Goal: Task Accomplishment & Management: Manage account settings

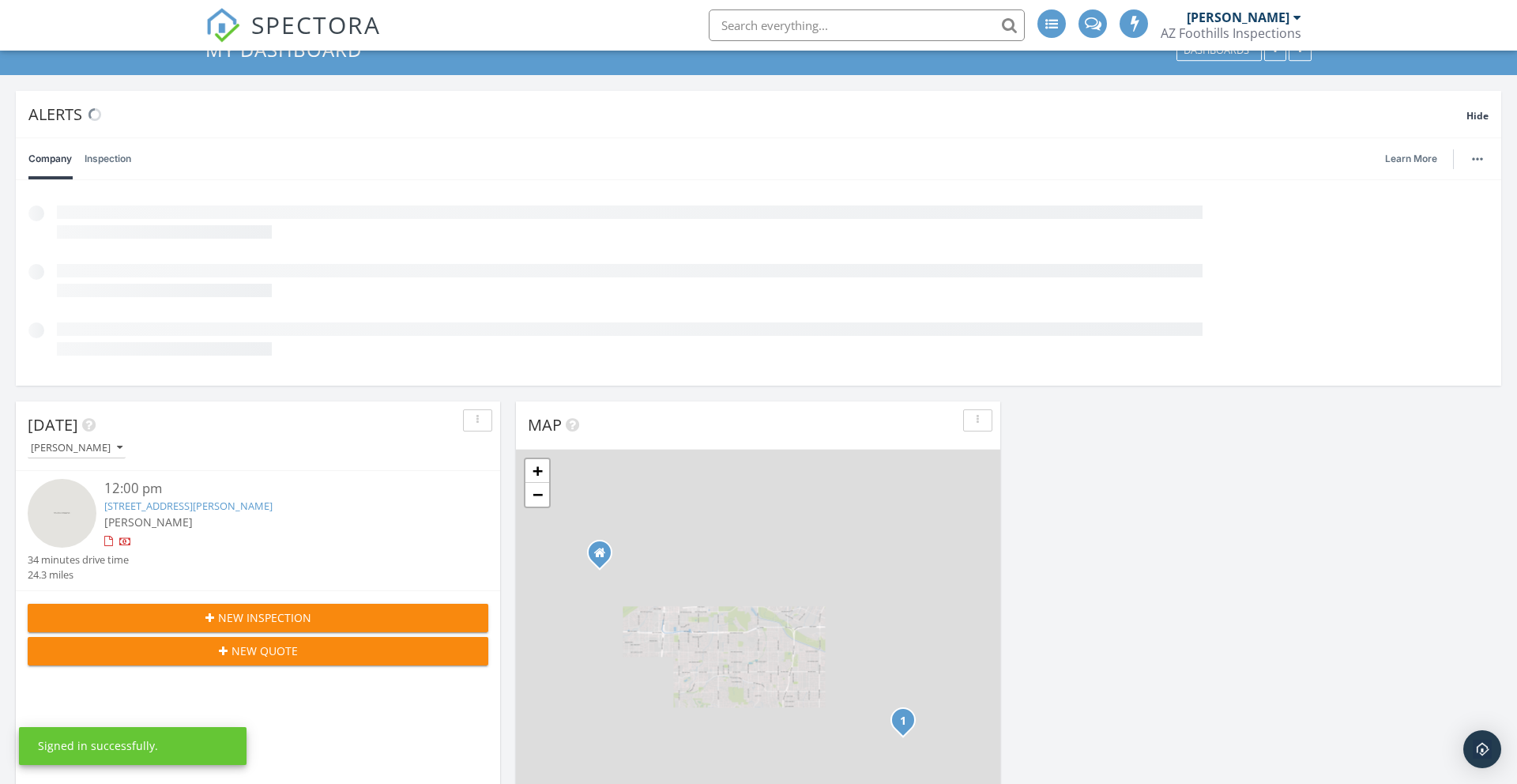
scroll to position [71, 0]
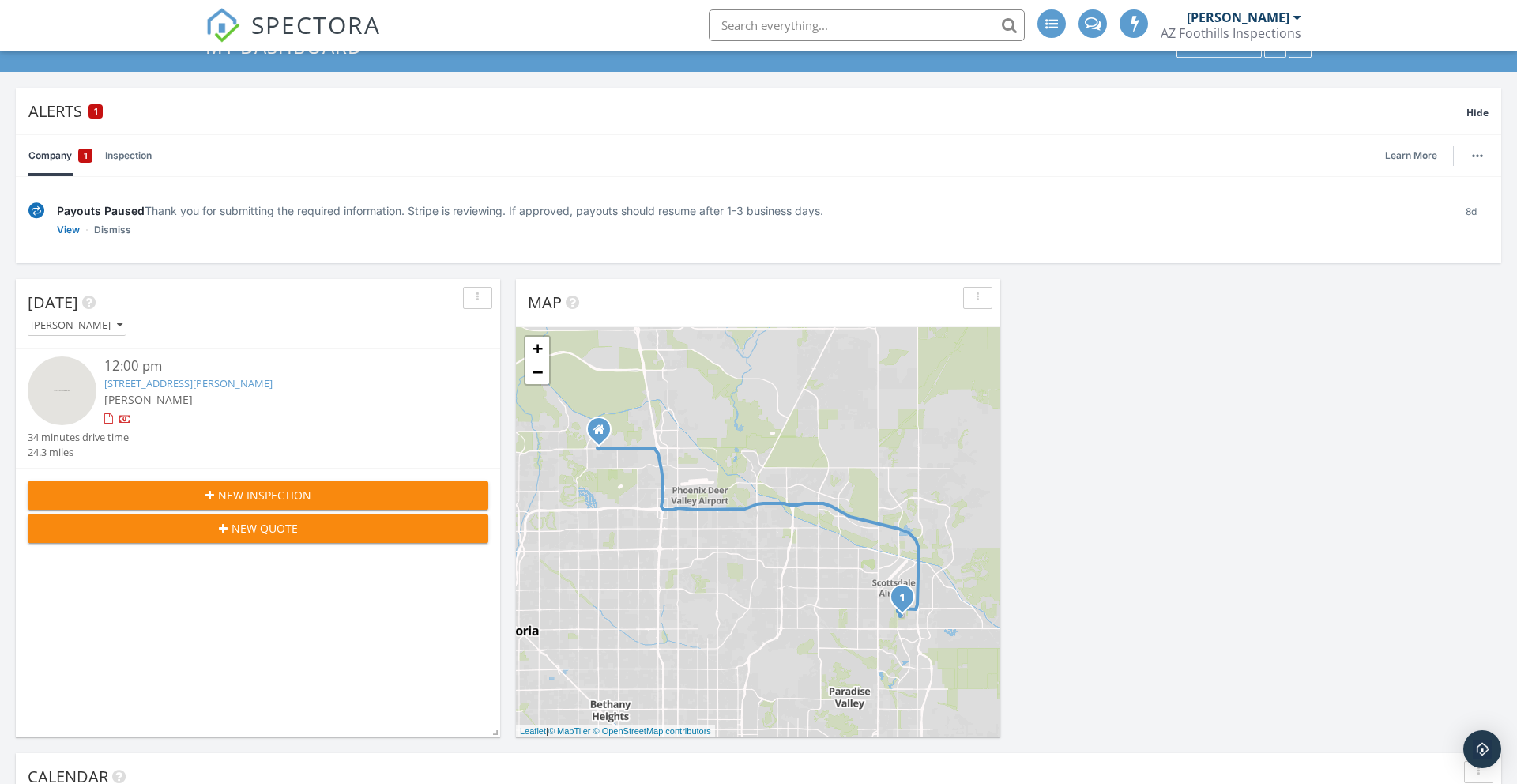
click at [257, 604] on div "Today Jeffrey Greene 12:00 pm 8120 E Cortez Dr, Scottsdale, AZ 85260 Jeffrey Gr…" at bounding box center [258, 508] width 485 height 458
click at [254, 497] on span "New Inspection" at bounding box center [265, 494] width 93 height 17
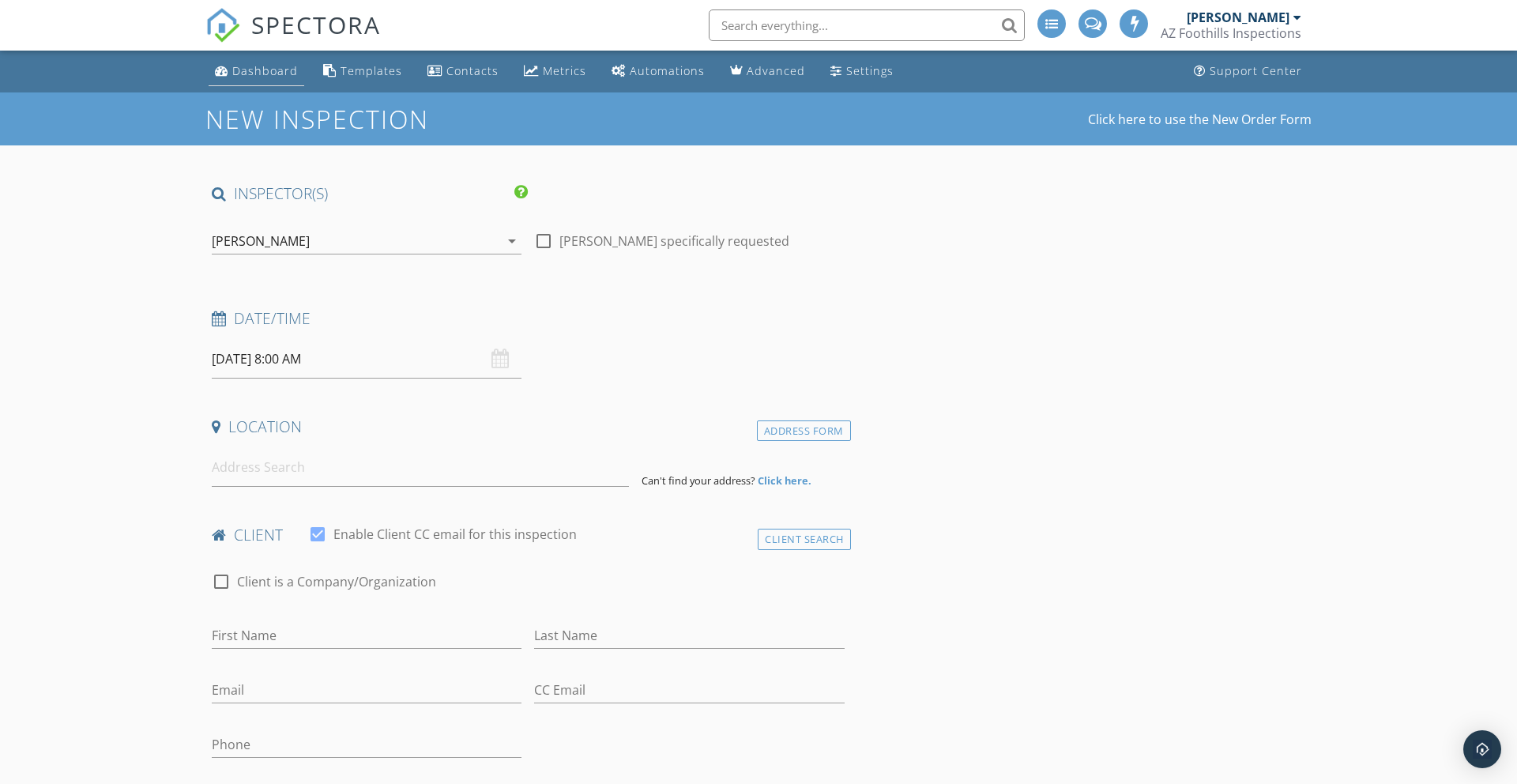
click at [248, 68] on div "Dashboard" at bounding box center [265, 70] width 65 height 15
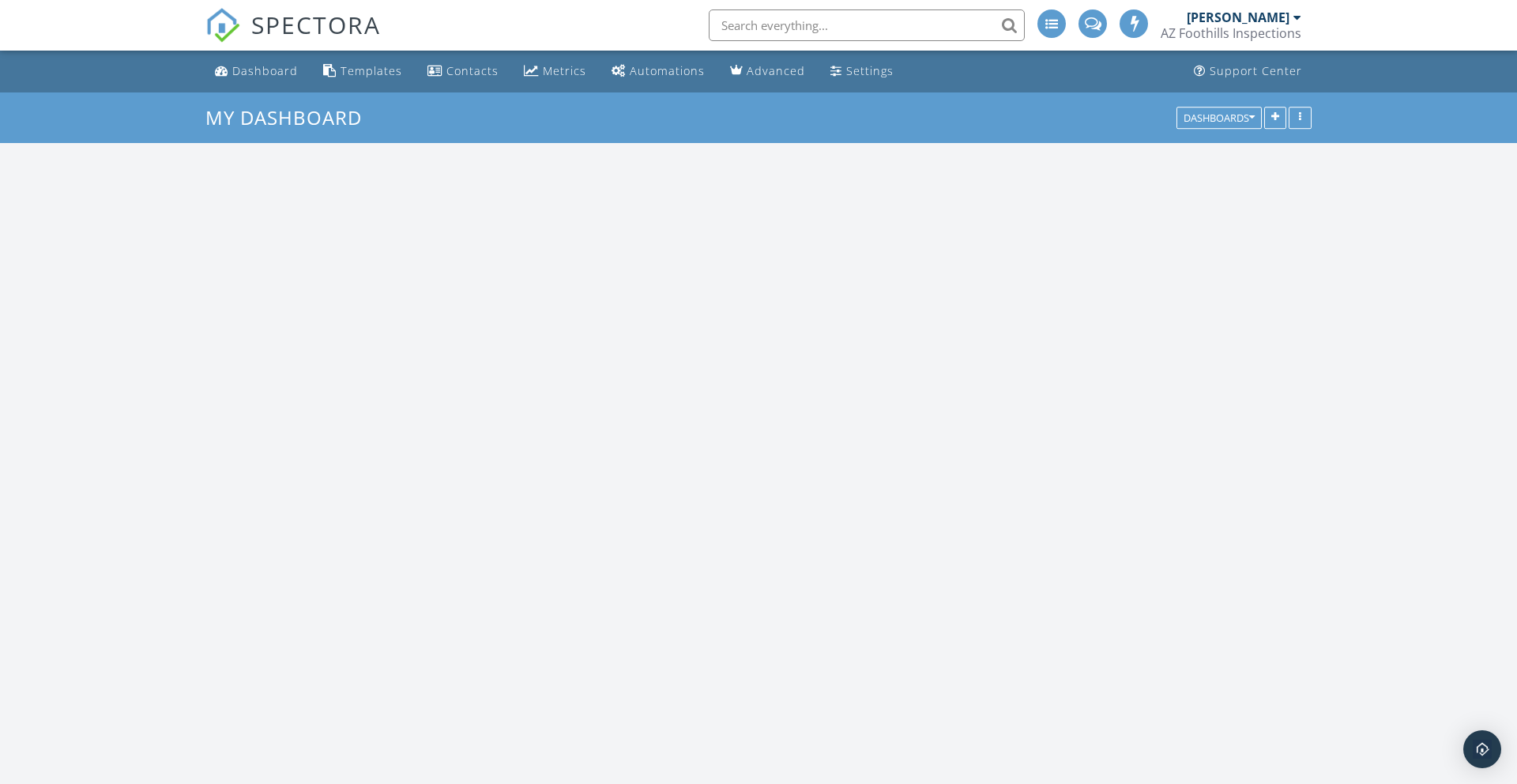
scroll to position [1439, 1518]
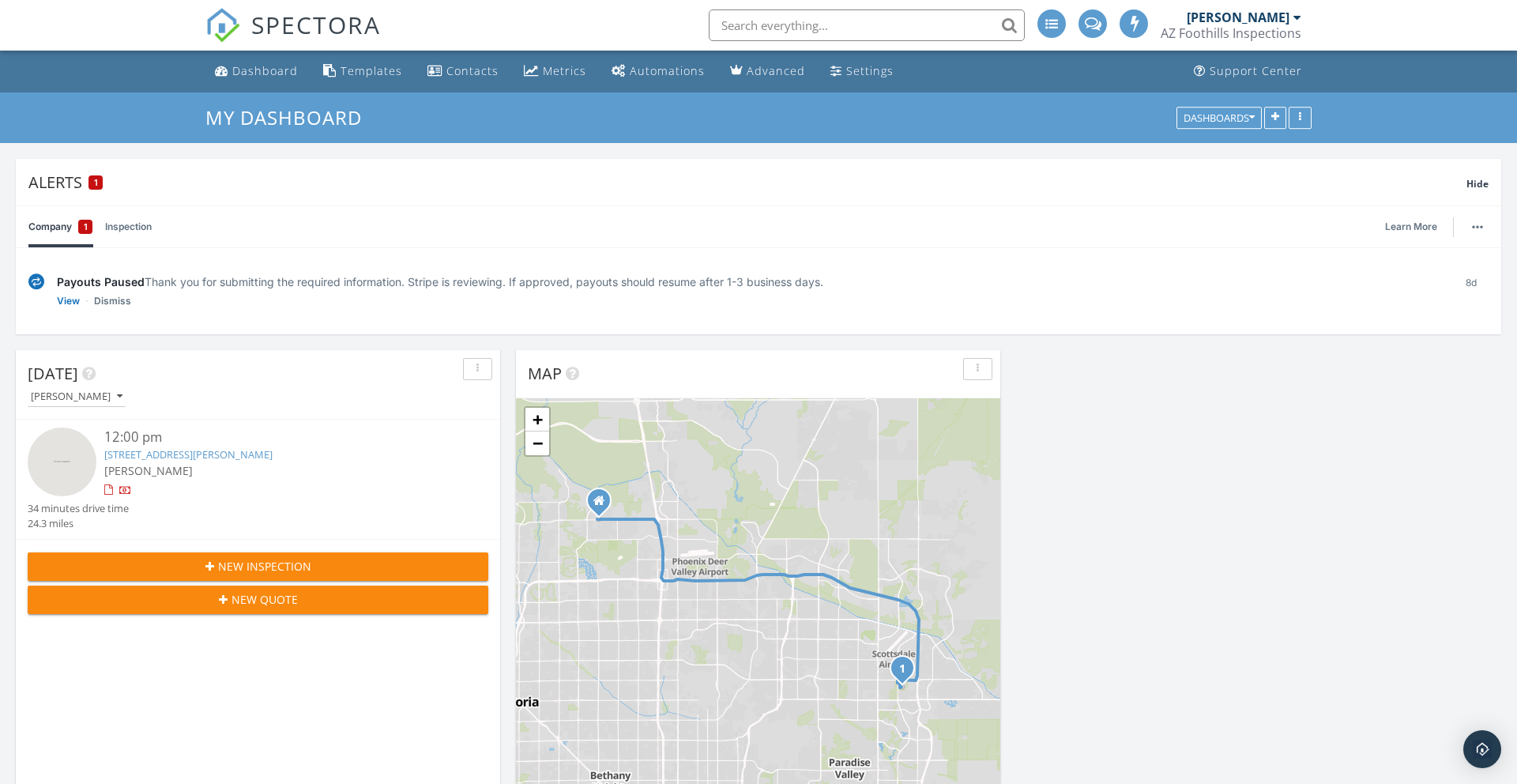
click at [131, 451] on link "[STREET_ADDRESS][PERSON_NAME]" at bounding box center [188, 455] width 168 height 14
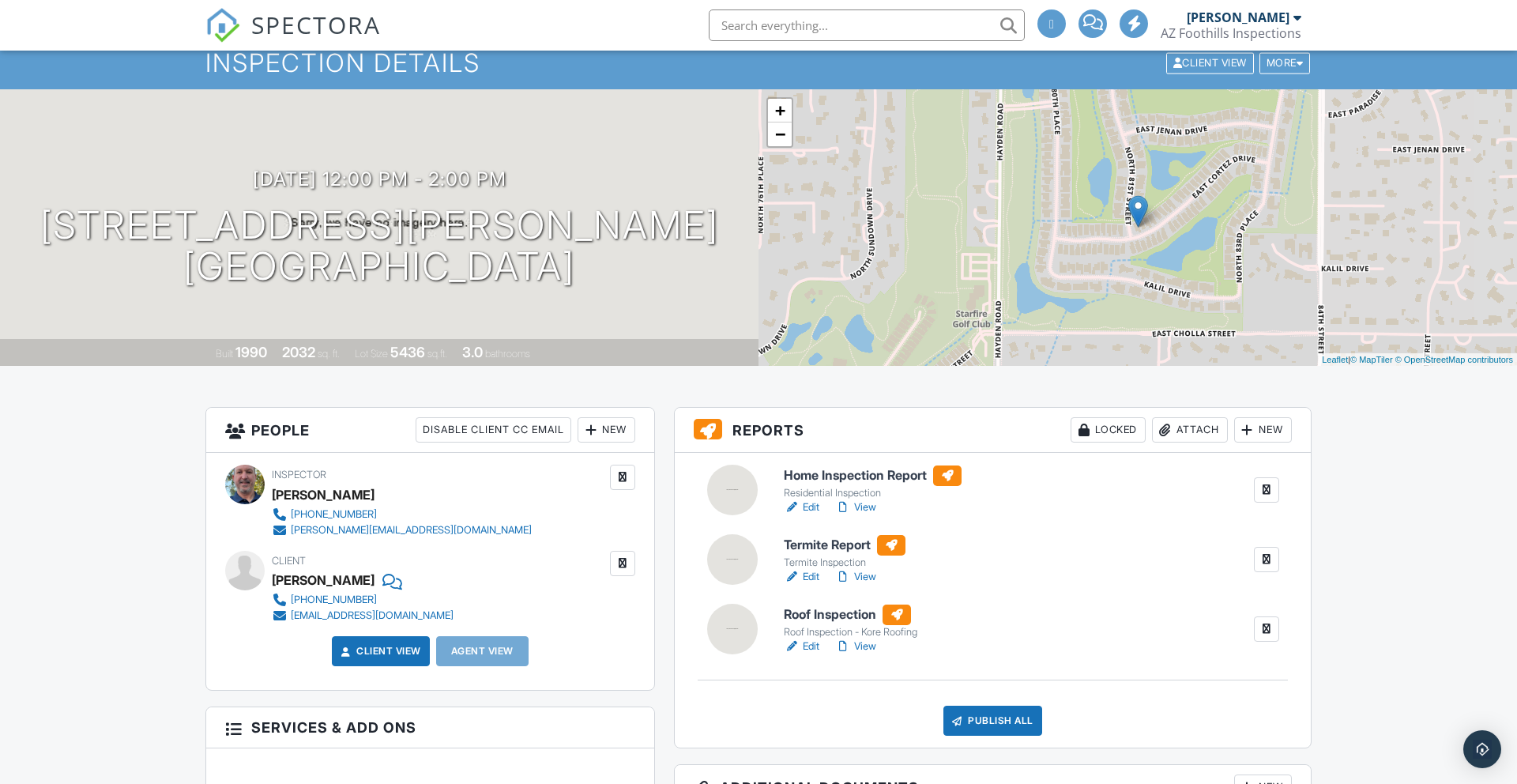
scroll to position [57, 0]
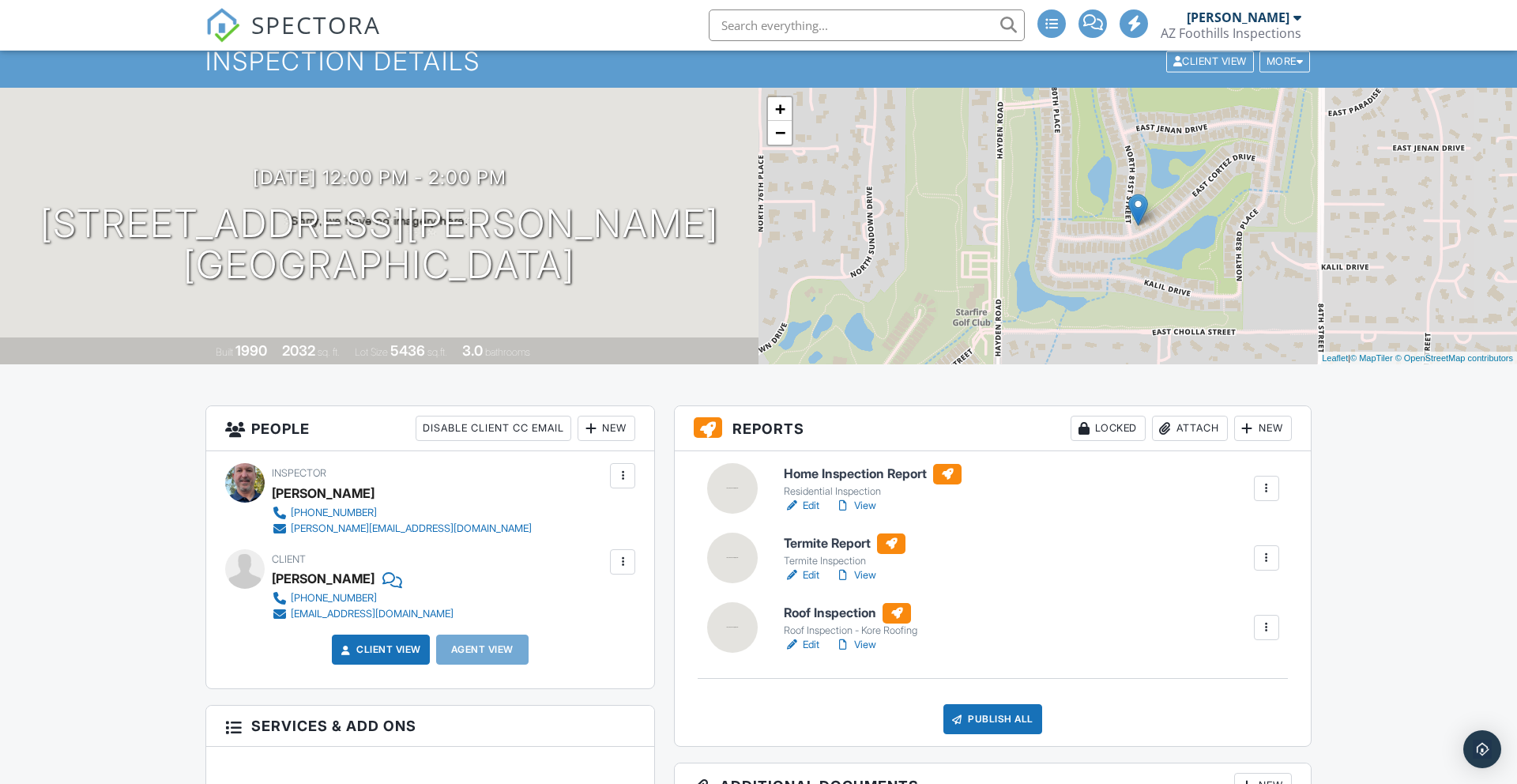
click at [1260, 625] on div at bounding box center [1267, 627] width 16 height 16
click at [1216, 749] on div "Delete" at bounding box center [1220, 751] width 33 height 18
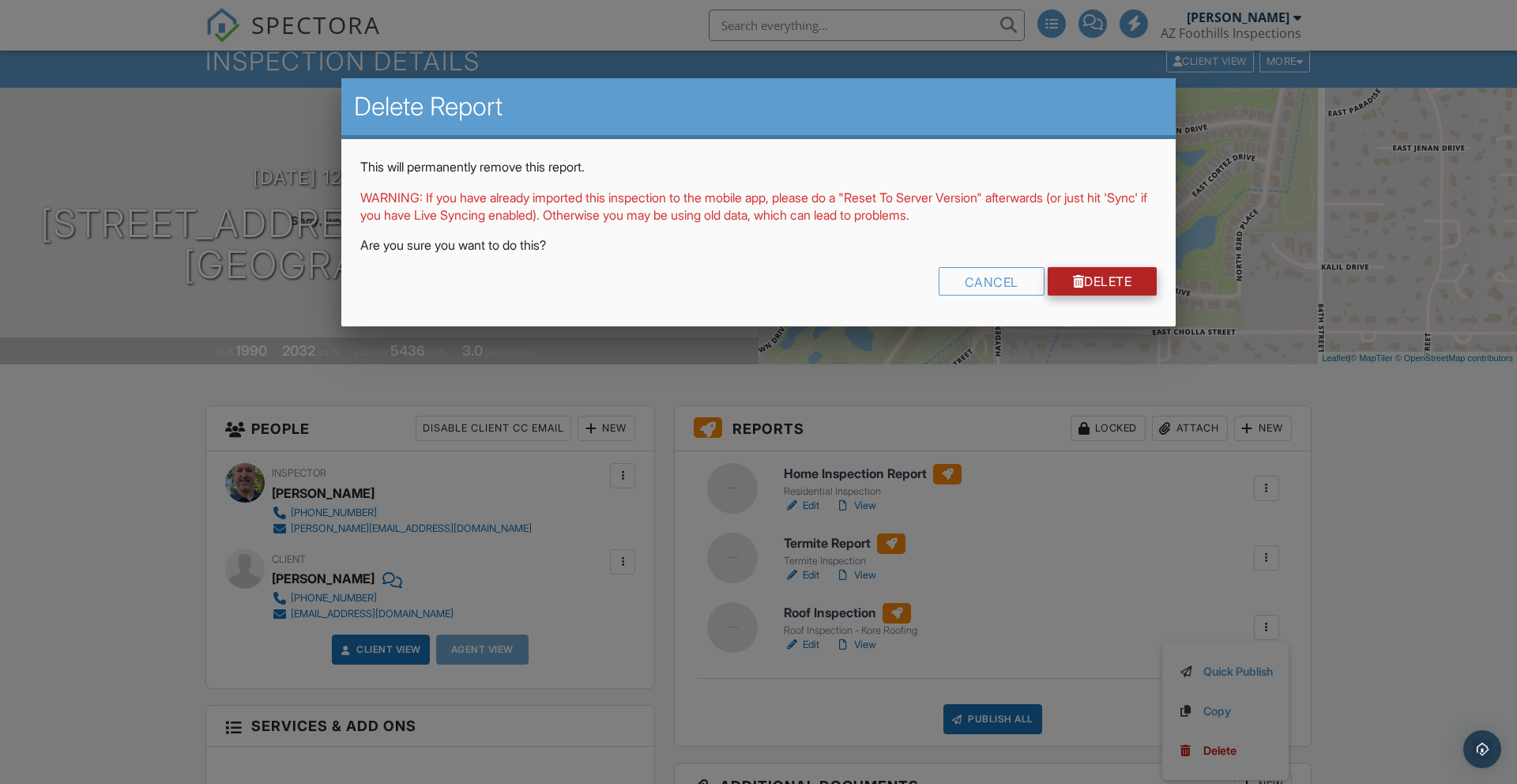
click at [1091, 283] on link "Delete" at bounding box center [1102, 281] width 110 height 28
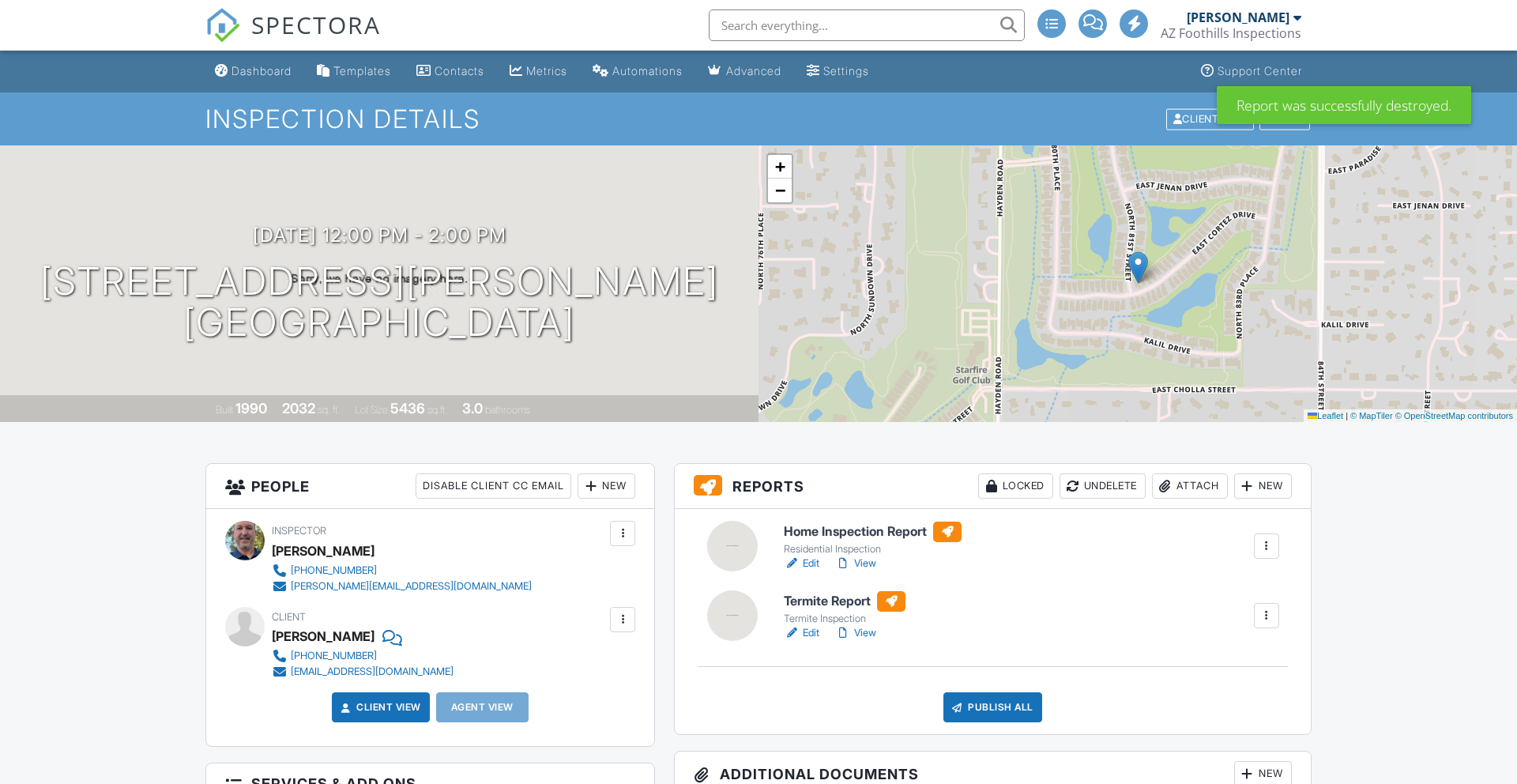
click at [1267, 621] on div at bounding box center [1267, 616] width 16 height 16
click at [1216, 740] on div "Delete" at bounding box center [1220, 739] width 33 height 18
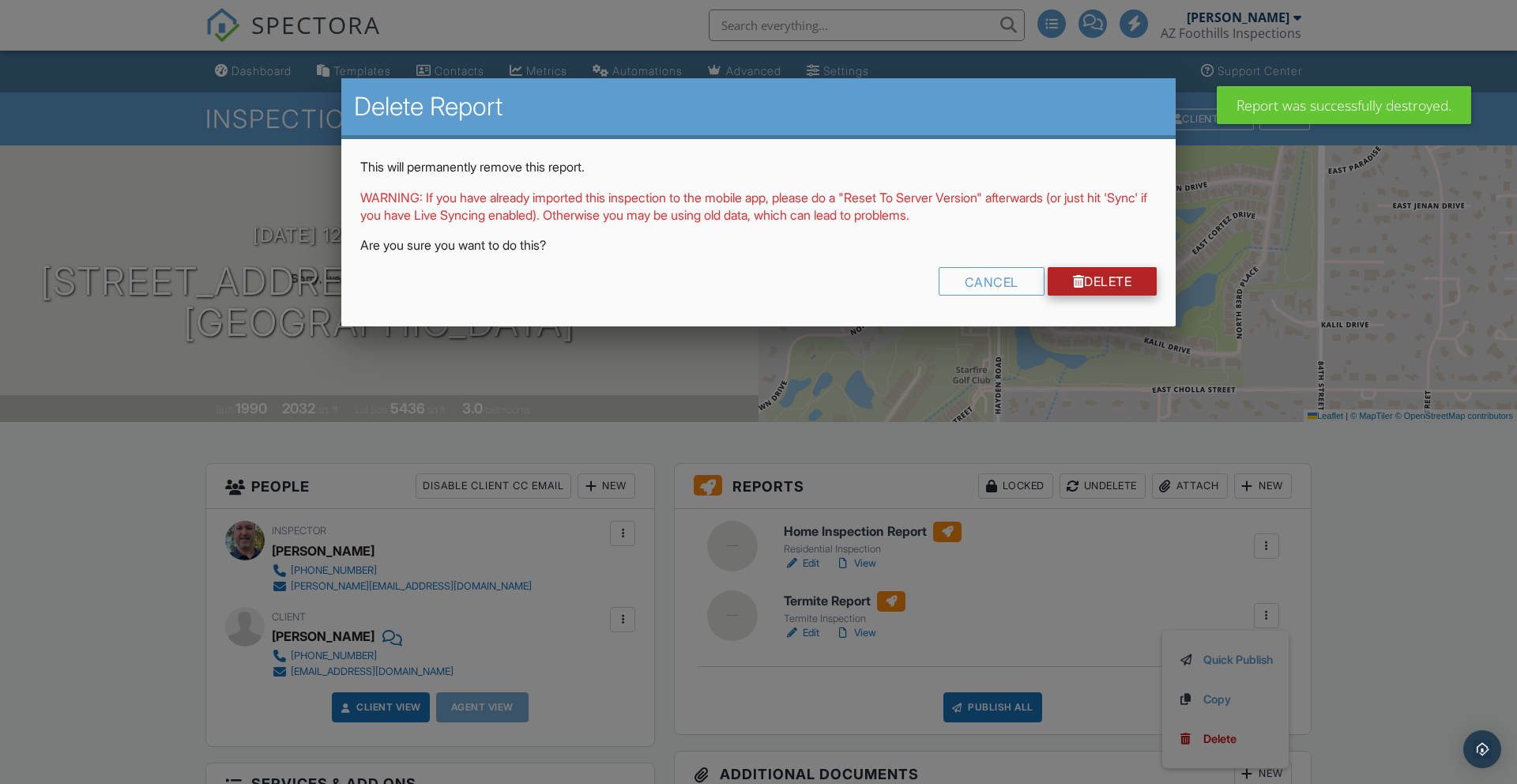
click at [1092, 269] on link "Delete" at bounding box center [1102, 281] width 110 height 28
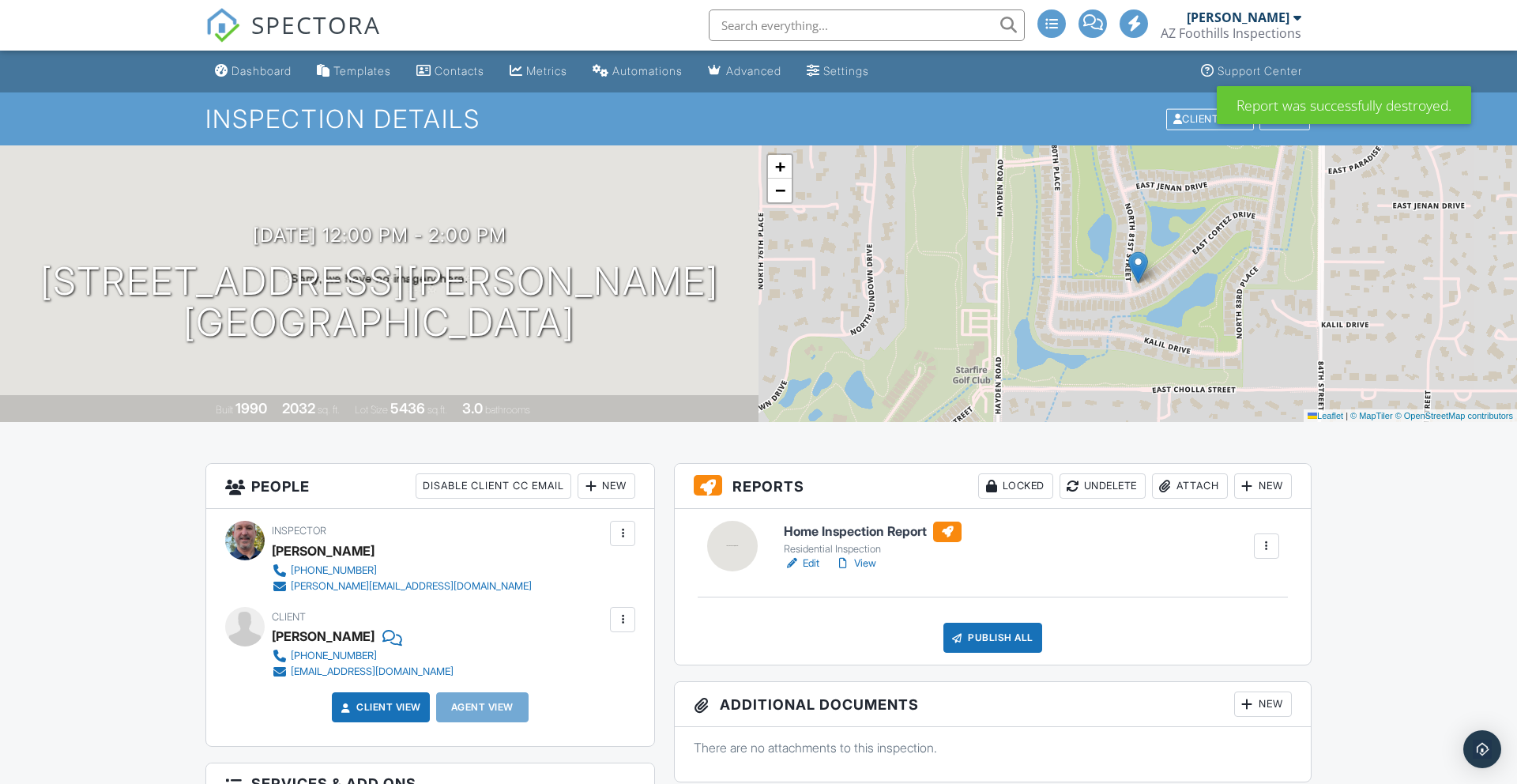
click at [1178, 488] on div "Attach" at bounding box center [1190, 485] width 76 height 26
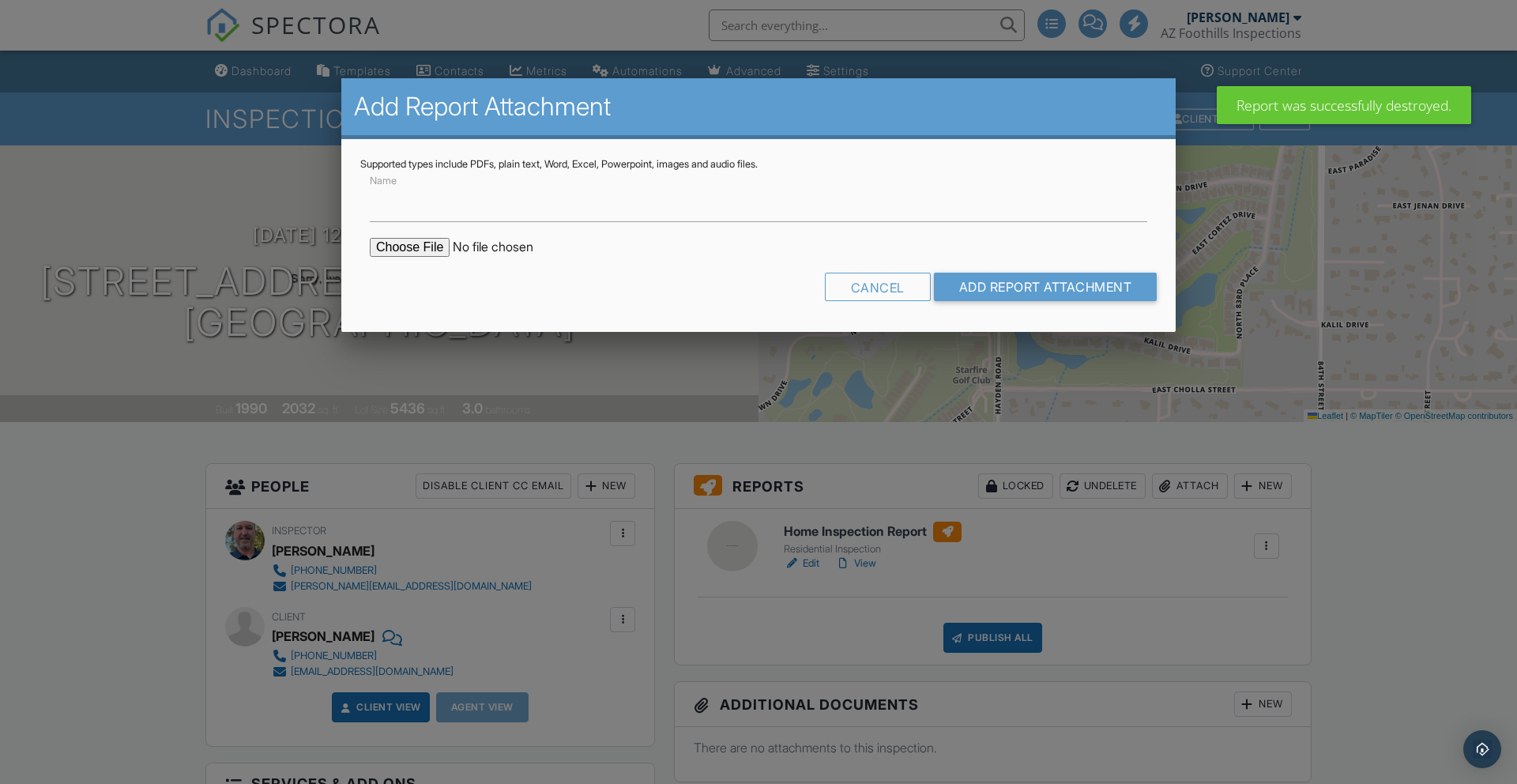
click at [403, 250] on input "file" at bounding box center [504, 248] width 269 height 19
type input "C:\fakepath\8120ECortezDrScottsdaleAZ85260_azFoothills-1.pdf"
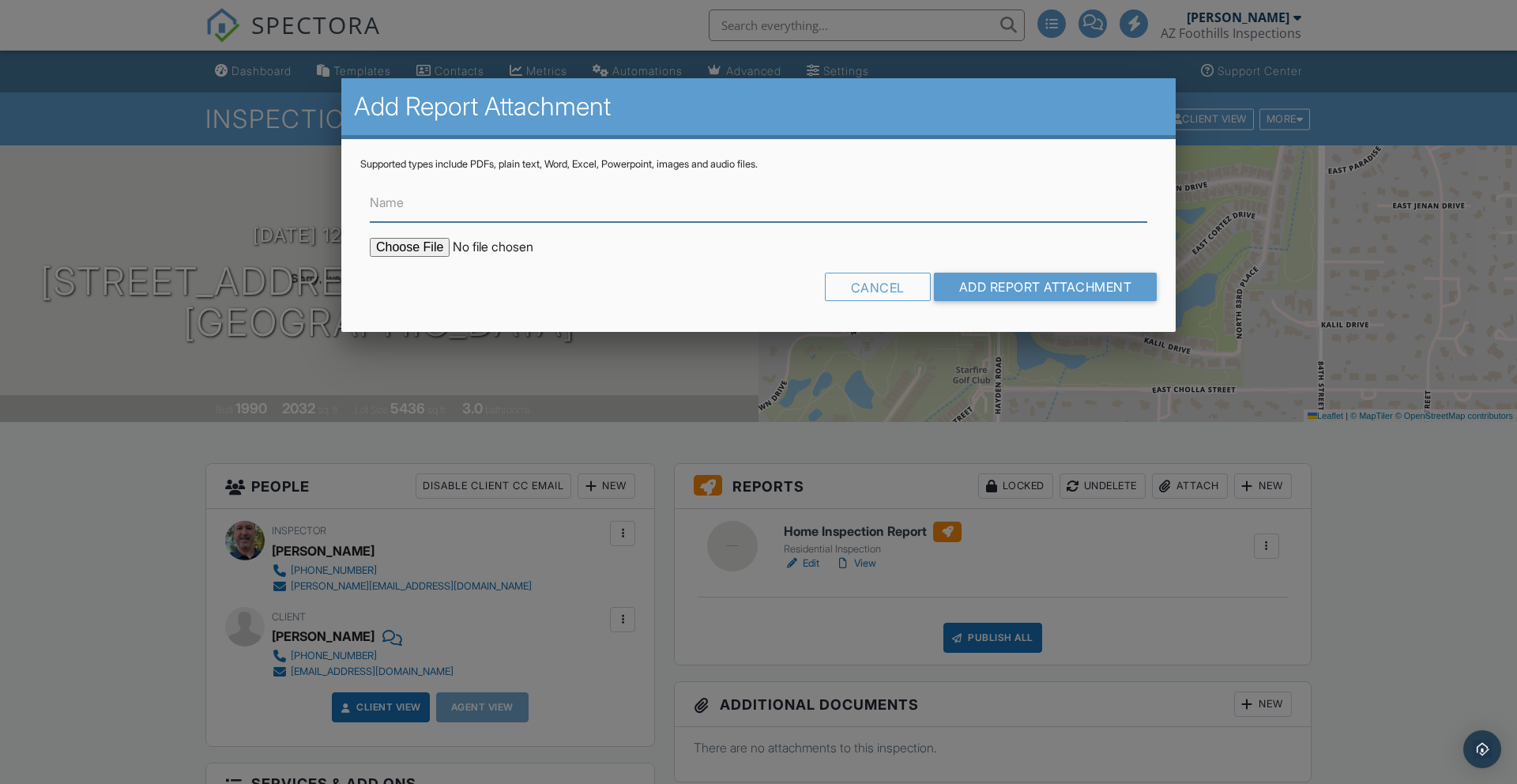
click at [618, 211] on input "Name" at bounding box center [758, 203] width 777 height 39
type input "Termite"
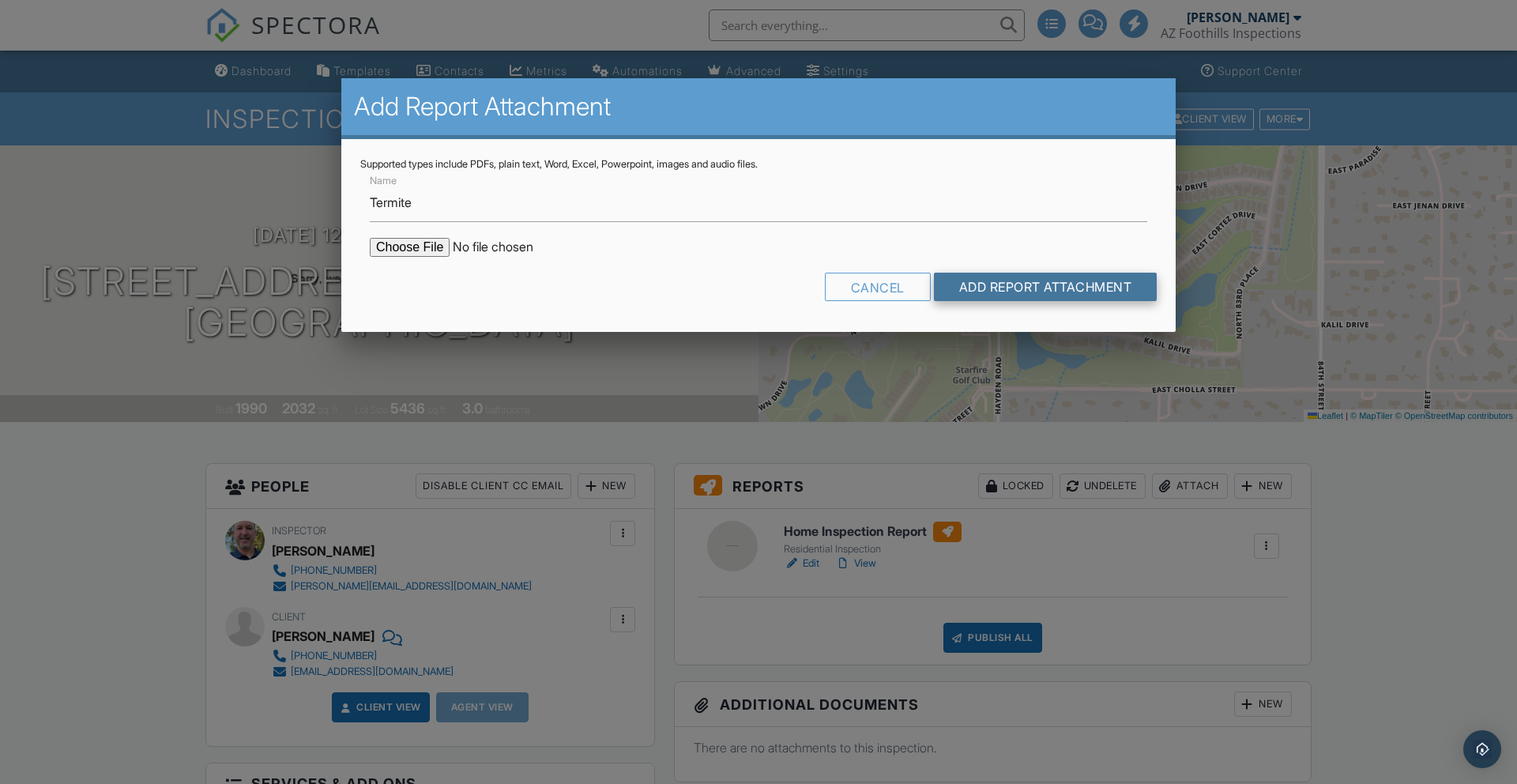
click at [993, 285] on input "Add Report Attachment" at bounding box center [1046, 286] width 224 height 28
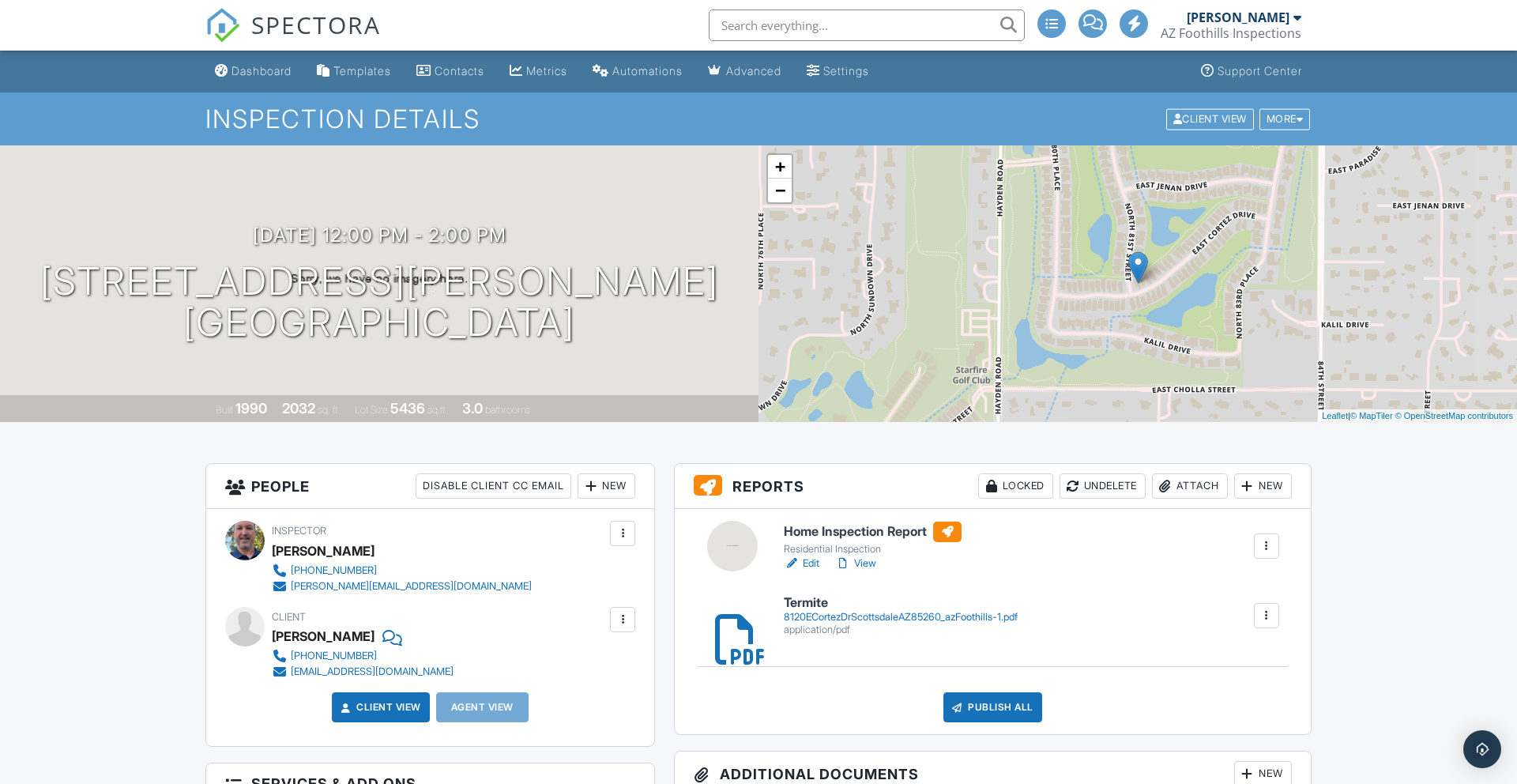
click at [811, 560] on link "Edit" at bounding box center [802, 563] width 35 height 16
